Goal: Transaction & Acquisition: Purchase product/service

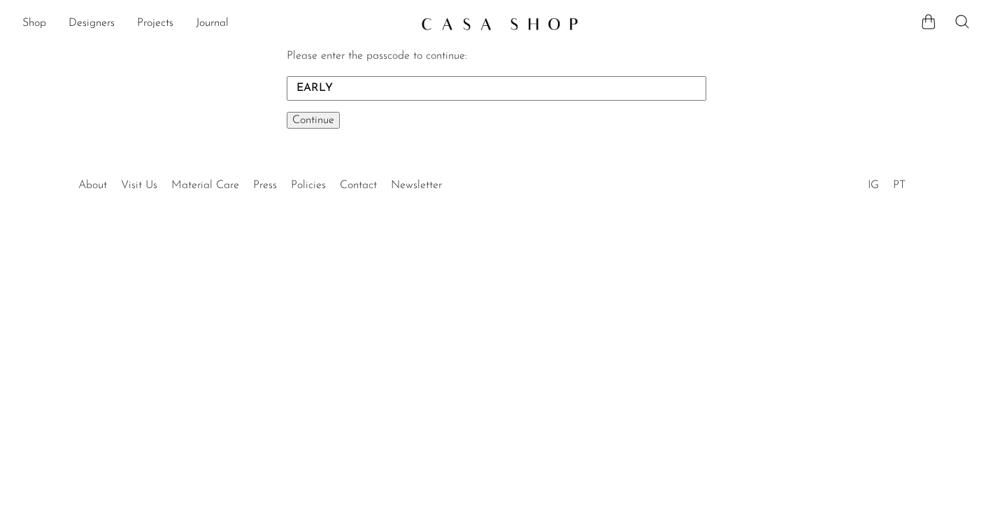
type input "EARLY"
click at [287, 112] on button "Continue One moment..." at bounding box center [313, 120] width 53 height 17
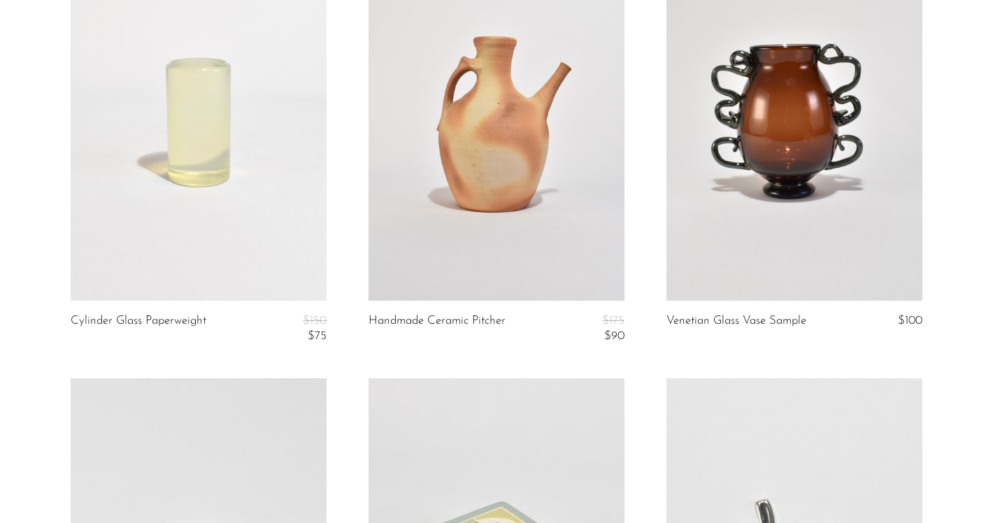
scroll to position [4027, 0]
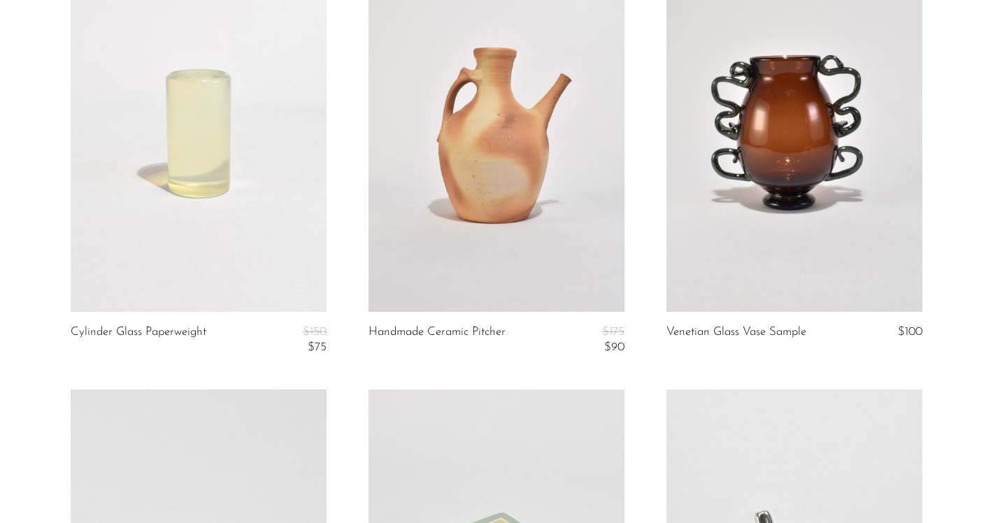
click at [769, 192] on link at bounding box center [794, 132] width 256 height 358
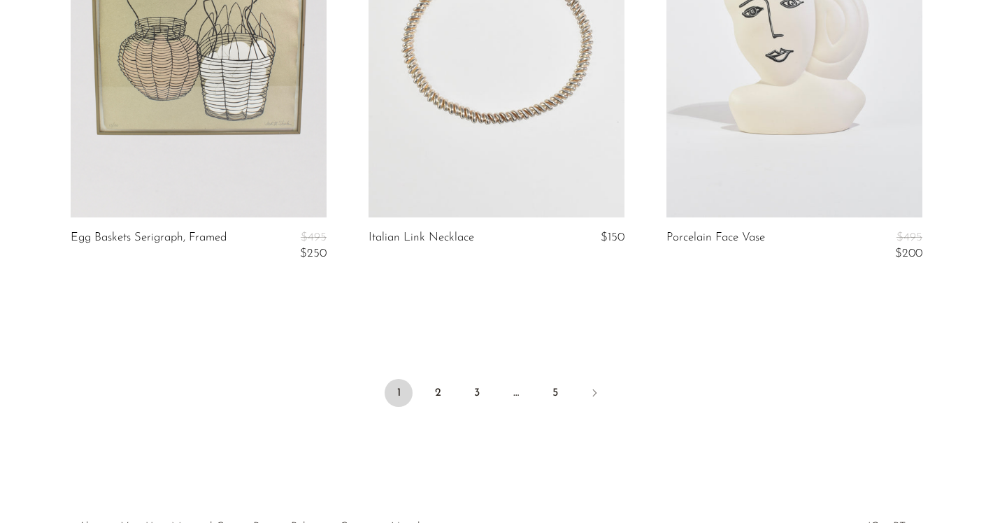
scroll to position [4993, 0]
click at [435, 390] on link "2" at bounding box center [438, 392] width 28 height 28
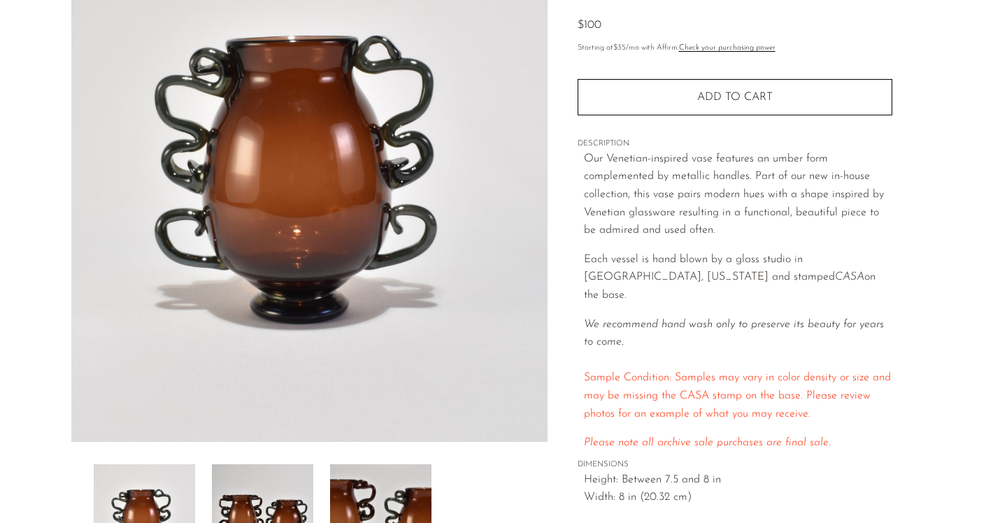
scroll to position [168, 0]
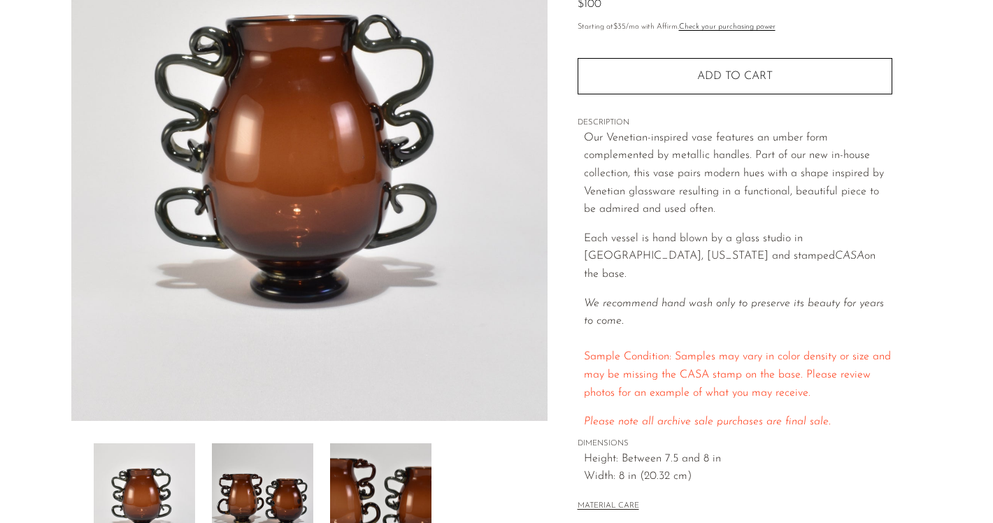
click at [283, 503] on img at bounding box center [262, 499] width 101 height 112
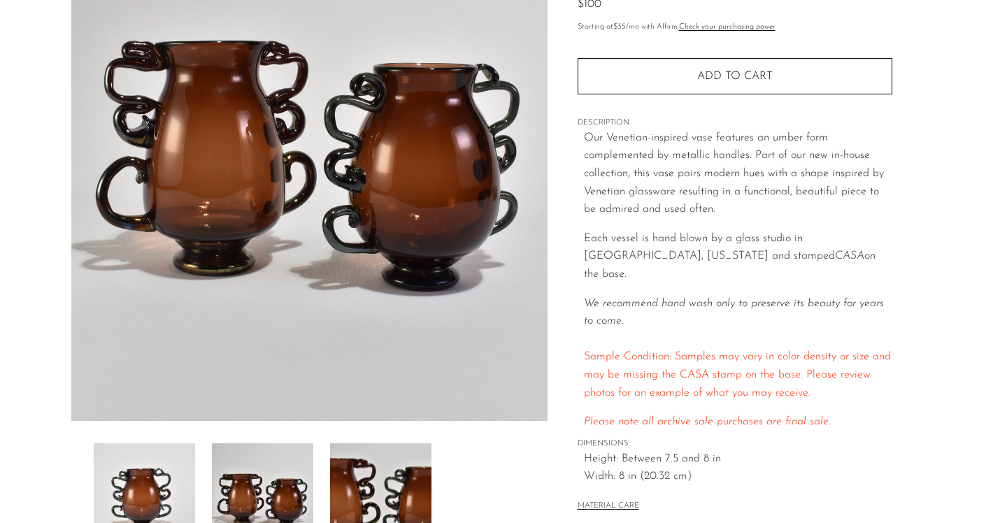
click at [356, 498] on img at bounding box center [380, 499] width 101 height 112
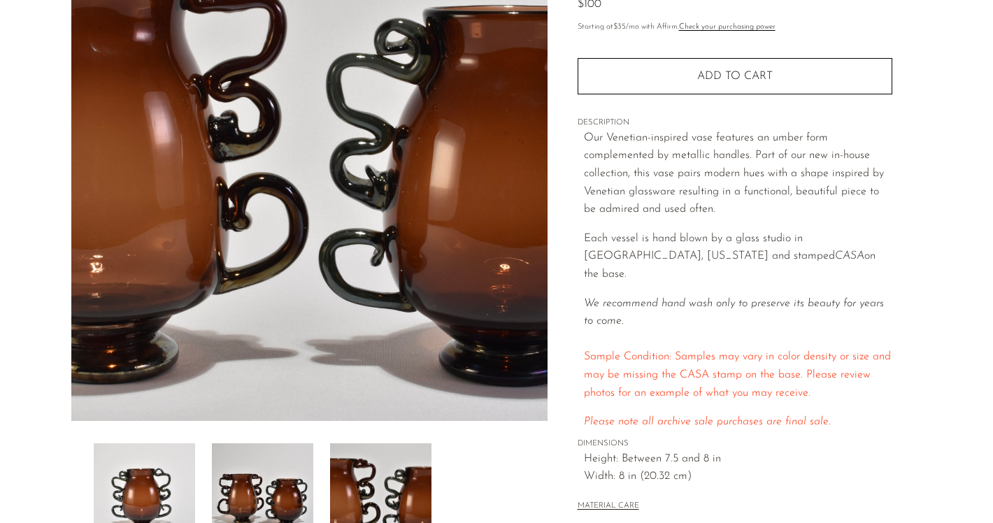
click at [181, 482] on img at bounding box center [144, 499] width 101 height 112
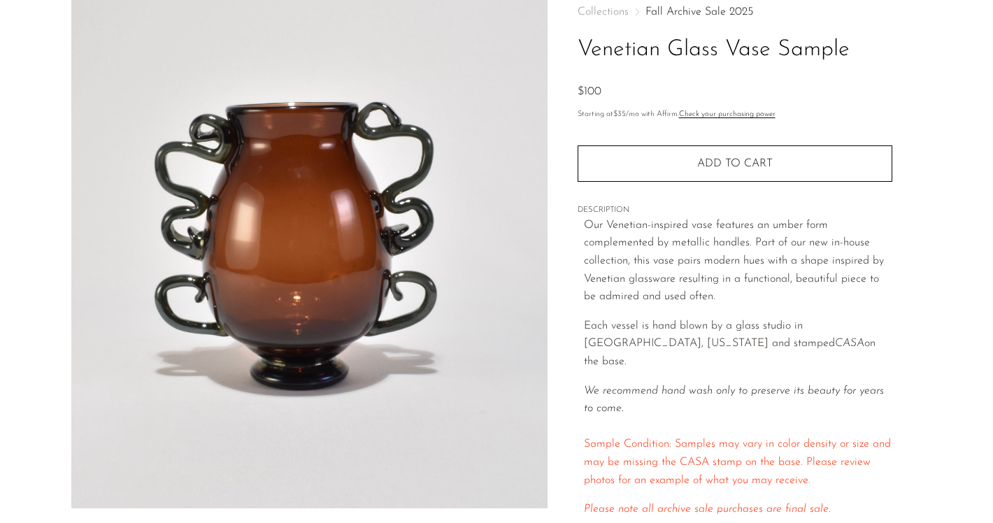
scroll to position [62, 0]
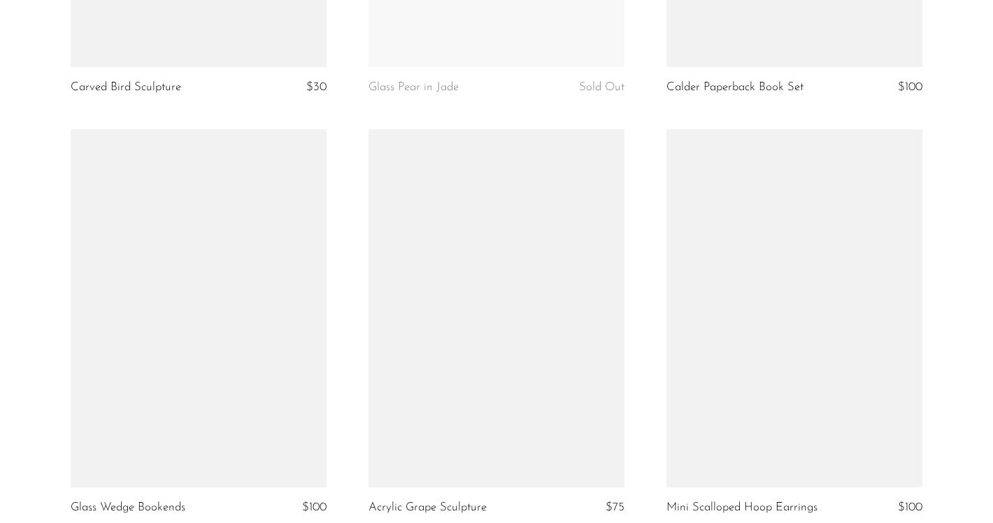
scroll to position [4879, 0]
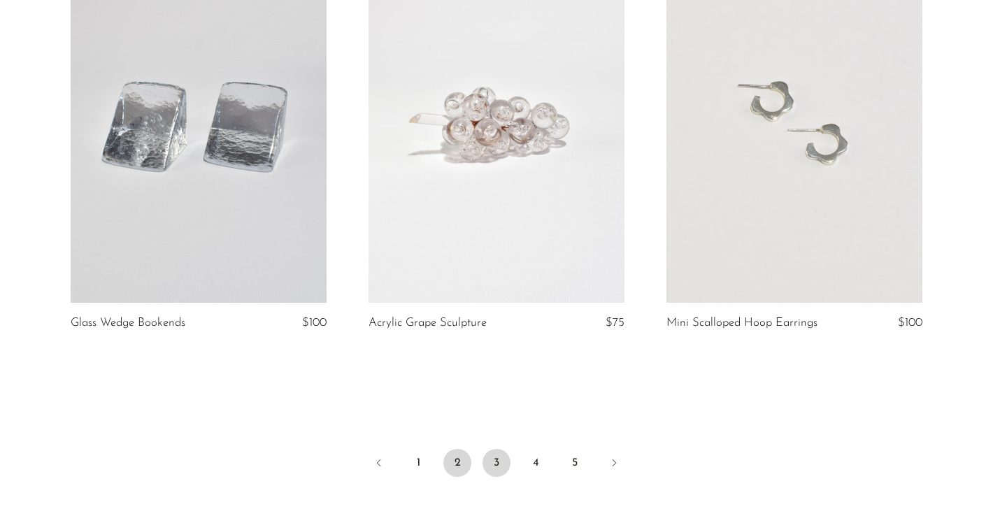
click at [505, 456] on link "3" at bounding box center [496, 463] width 28 height 28
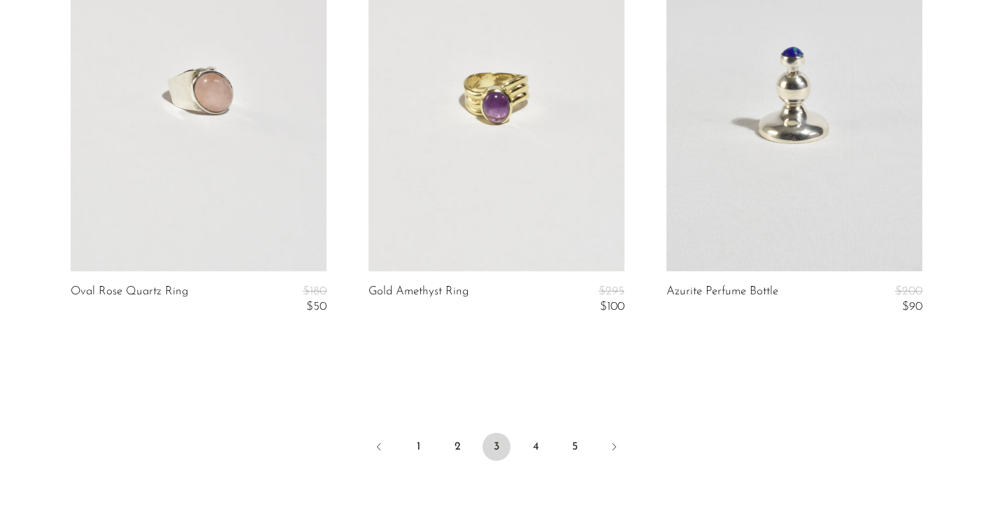
scroll to position [5005, 0]
click at [523, 444] on link "4" at bounding box center [535, 446] width 28 height 28
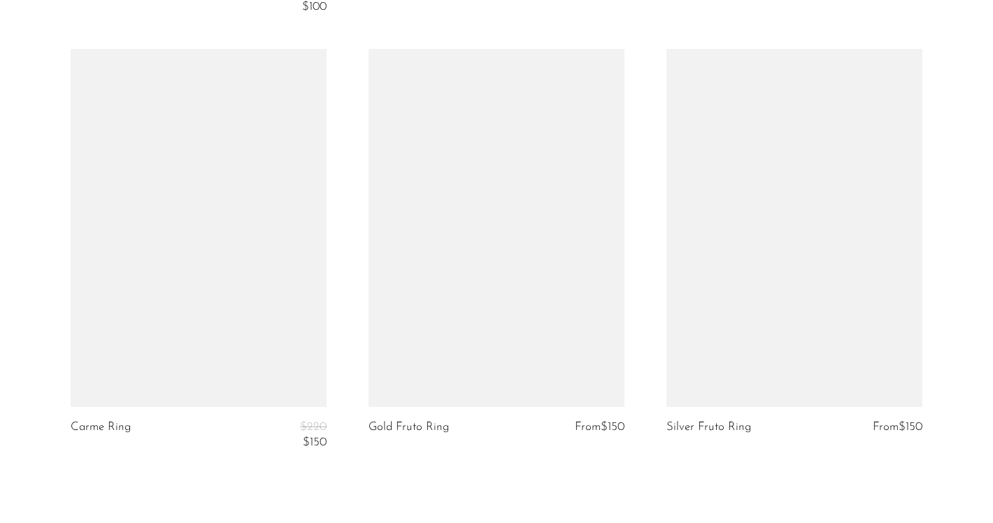
scroll to position [4886, 0]
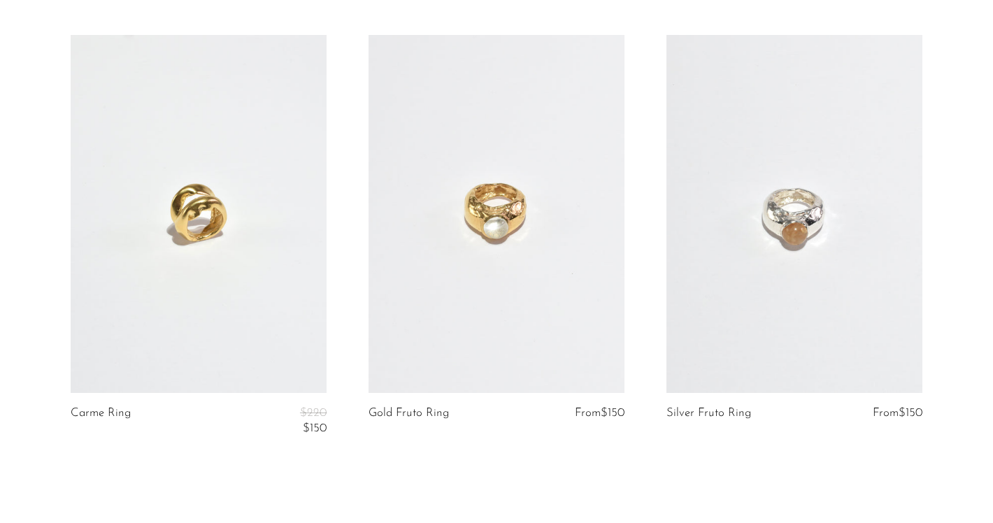
click at [860, 266] on link at bounding box center [794, 214] width 256 height 358
click at [538, 277] on link at bounding box center [496, 214] width 256 height 358
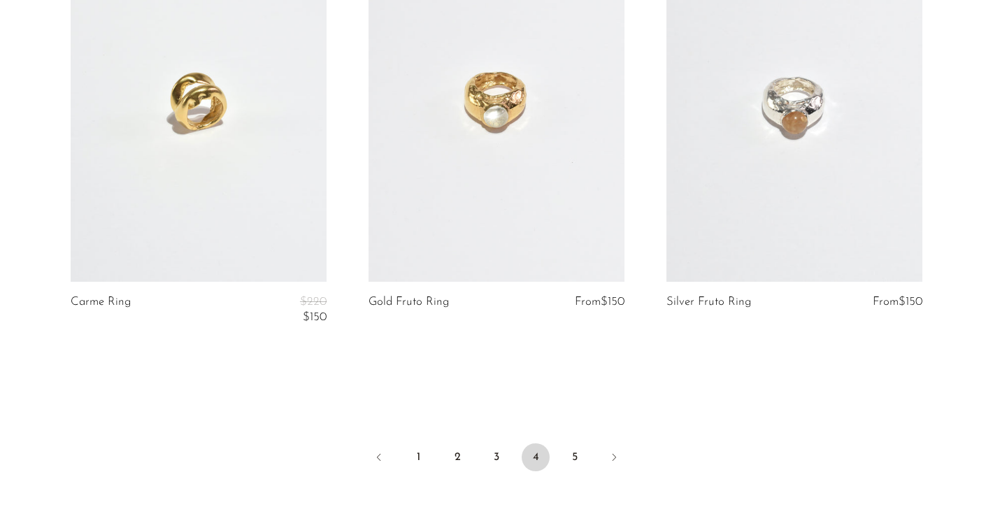
scroll to position [5021, 0]
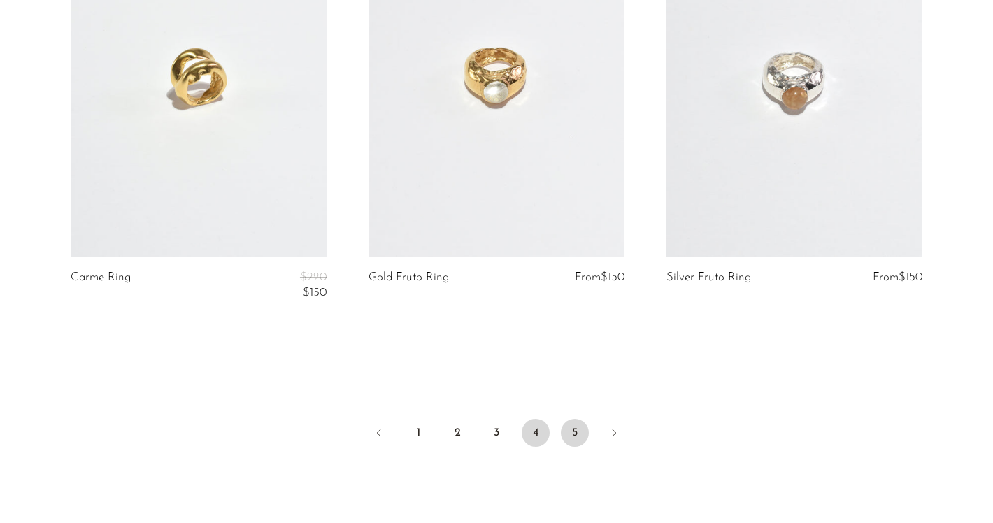
click at [579, 436] on link "5" at bounding box center [575, 433] width 28 height 28
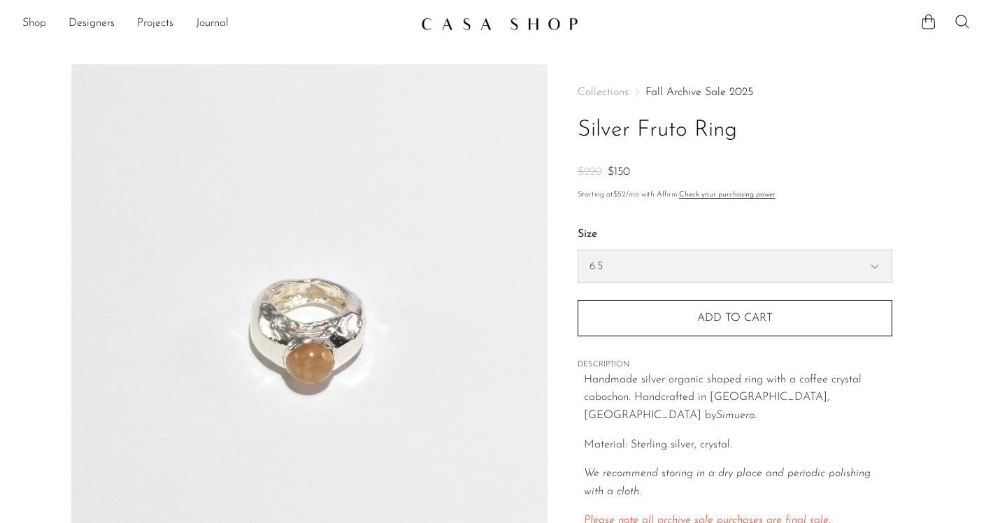
click at [622, 270] on select "5.5 6.5 7" at bounding box center [734, 266] width 313 height 32
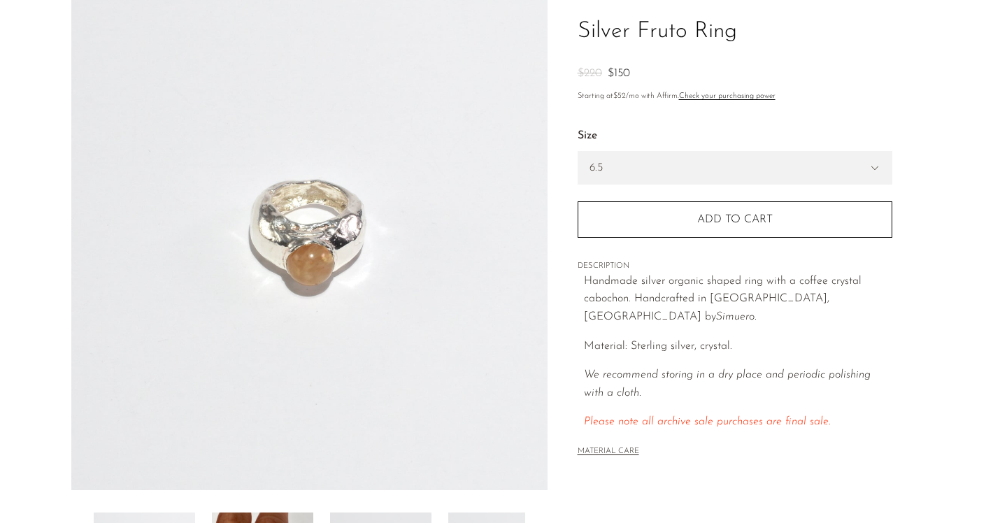
scroll to position [217, 0]
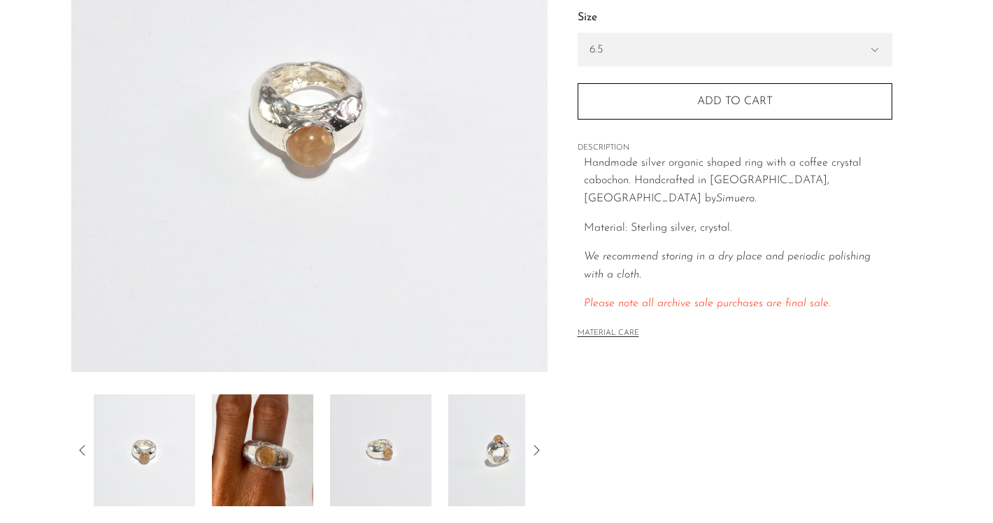
click at [253, 456] on img at bounding box center [262, 450] width 101 height 112
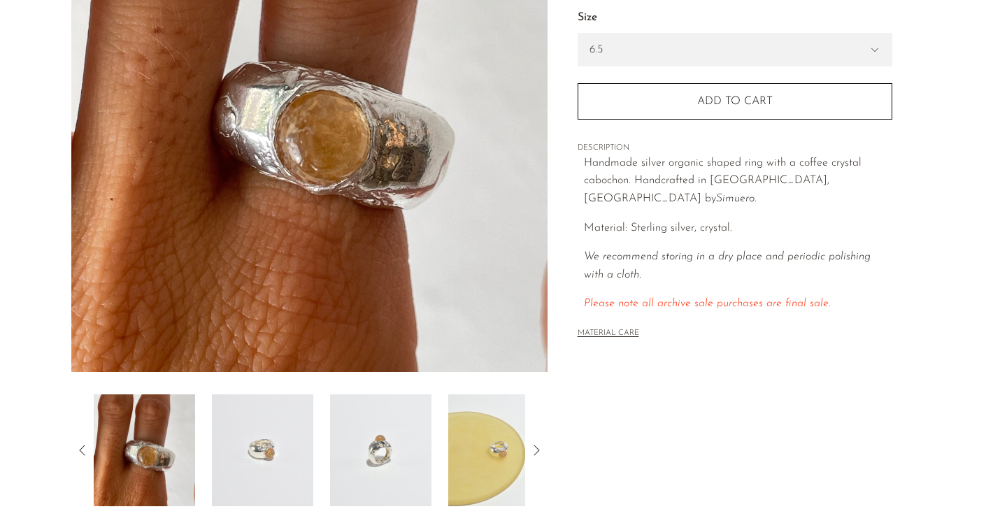
click at [266, 463] on img at bounding box center [262, 450] width 101 height 112
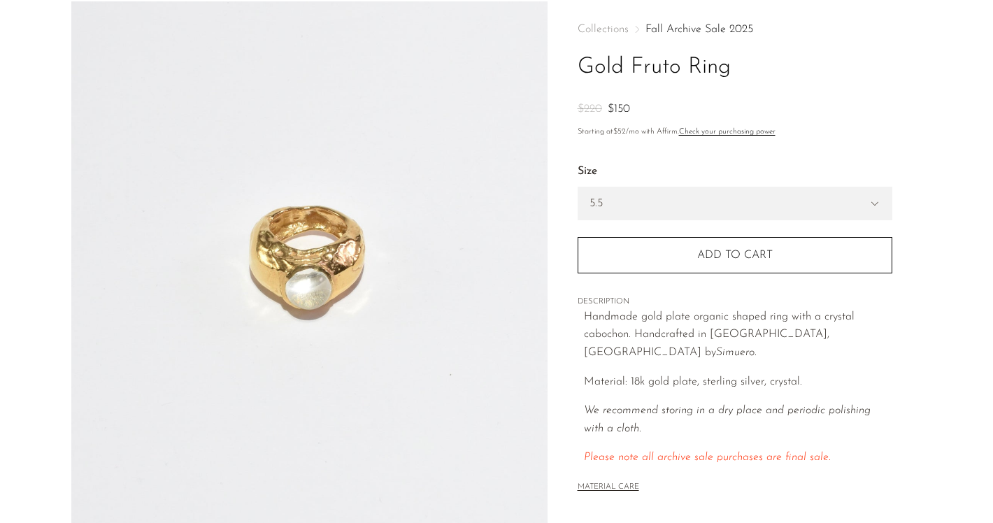
scroll to position [66, 0]
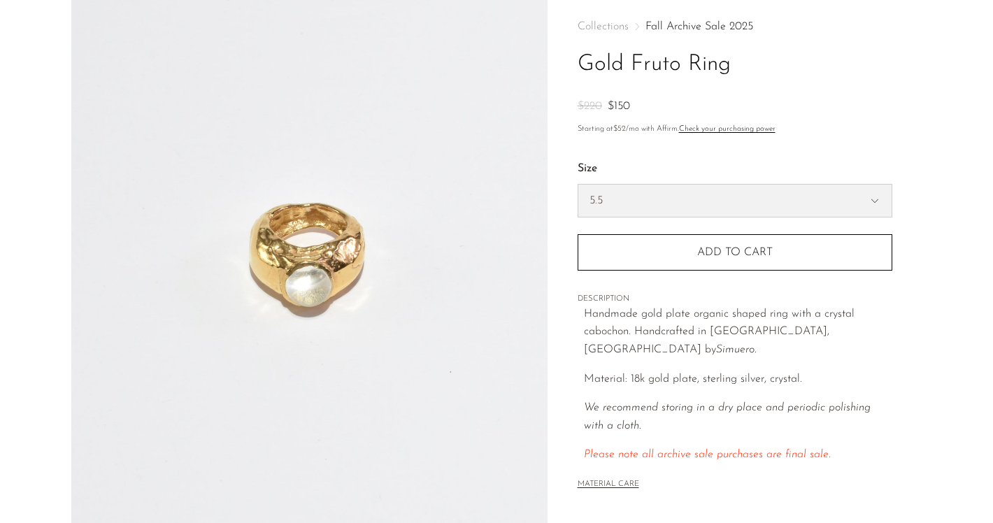
click at [581, 196] on select "5.5 6.5 7" at bounding box center [734, 201] width 313 height 32
click at [578, 185] on select "5.5 6.5 7" at bounding box center [734, 201] width 313 height 32
select select "6.5"
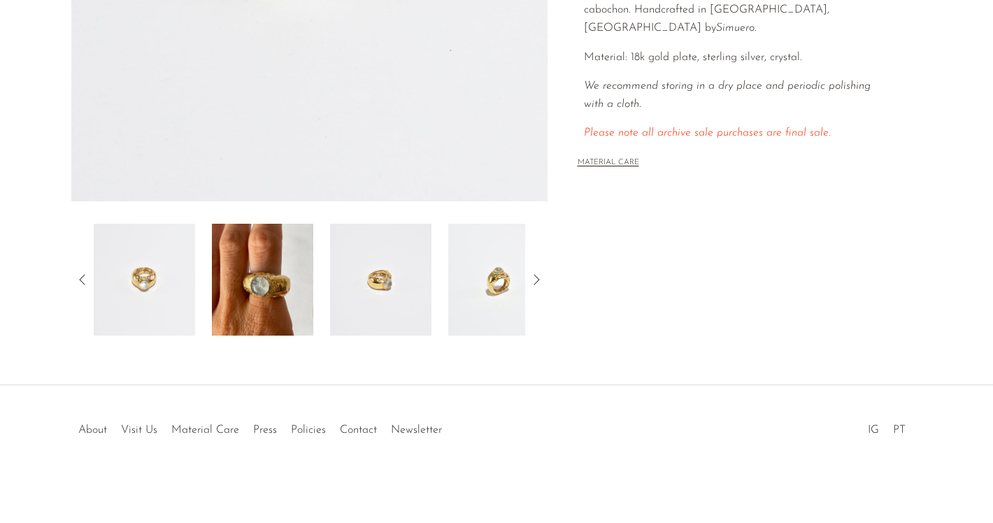
click at [318, 301] on div at bounding box center [309, 280] width 431 height 112
click at [281, 300] on img at bounding box center [262, 280] width 101 height 112
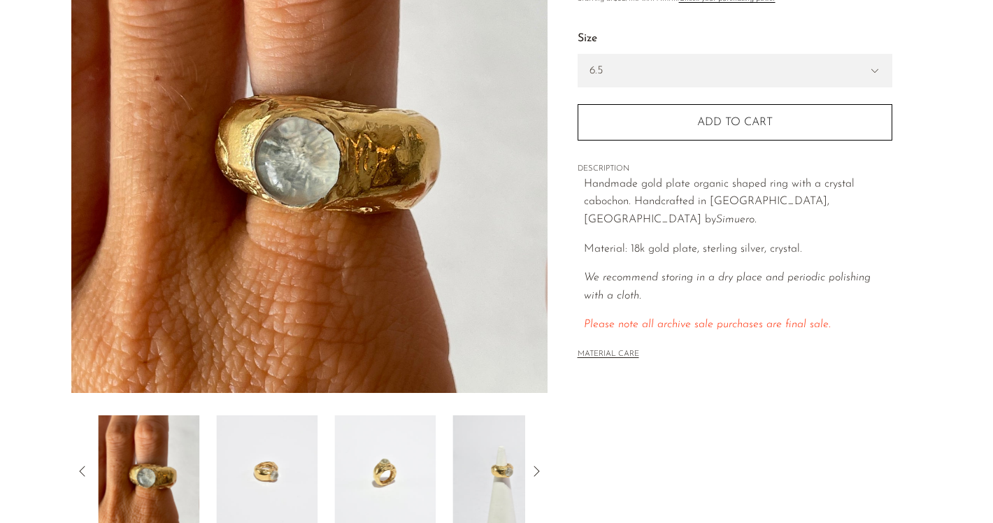
scroll to position [135, 0]
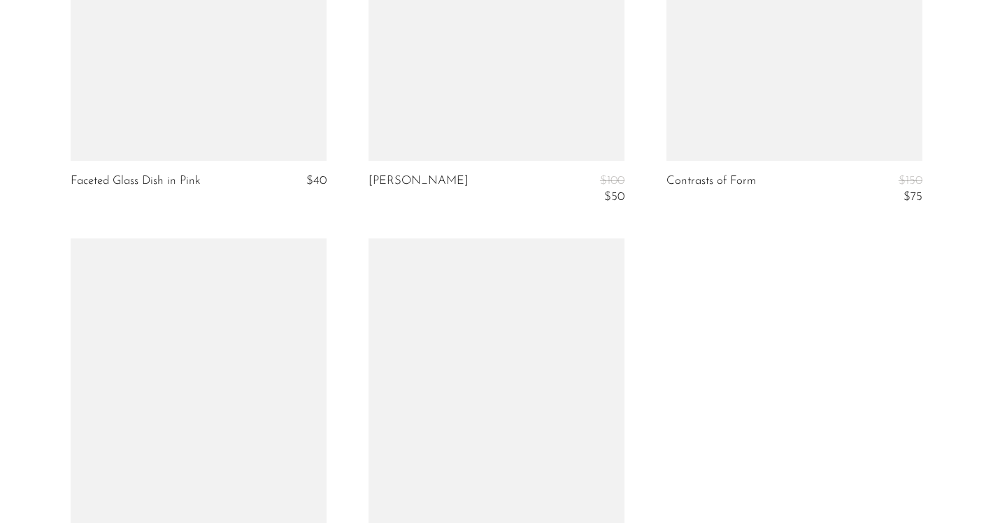
scroll to position [4353, 0]
